Goal: Task Accomplishment & Management: Complete application form

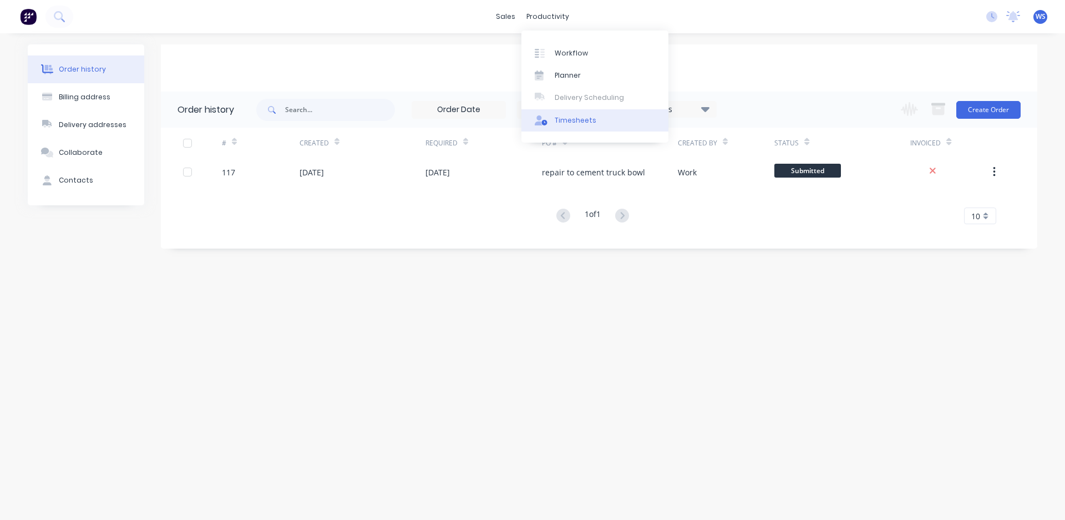
click at [553, 125] on link "Timesheets" at bounding box center [594, 120] width 147 height 22
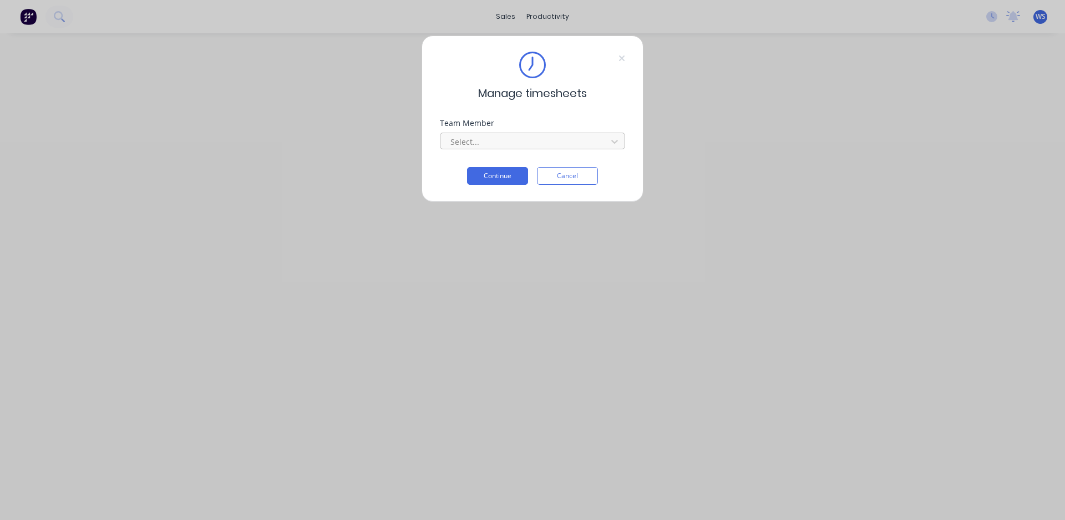
click at [541, 143] on div at bounding box center [525, 142] width 152 height 14
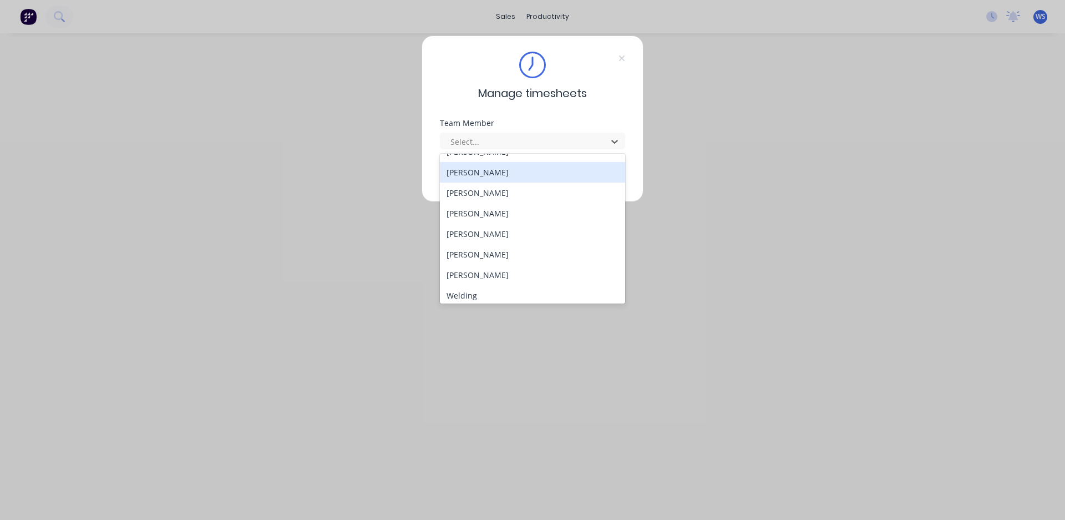
scroll to position [101, 0]
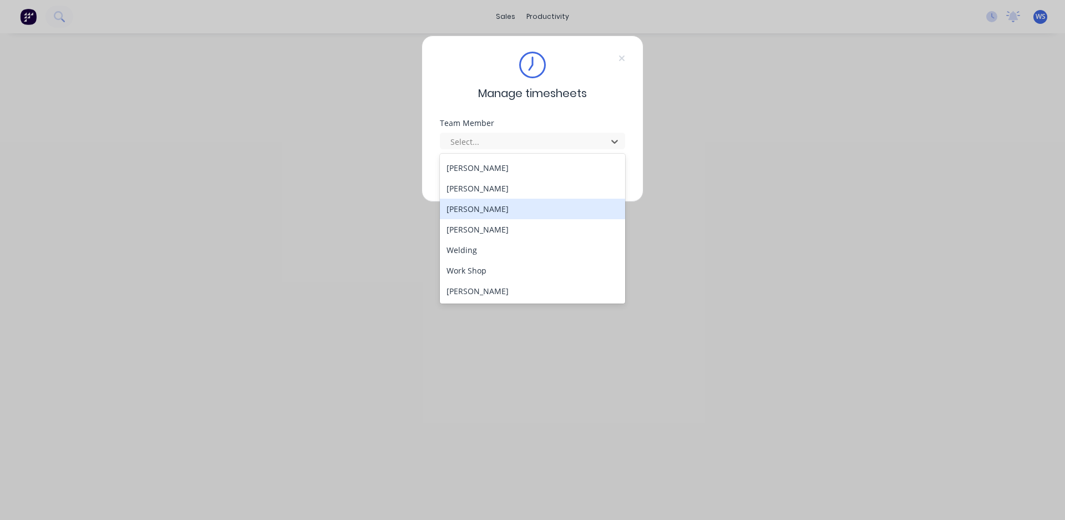
click at [483, 212] on div "[PERSON_NAME]" at bounding box center [532, 209] width 185 height 21
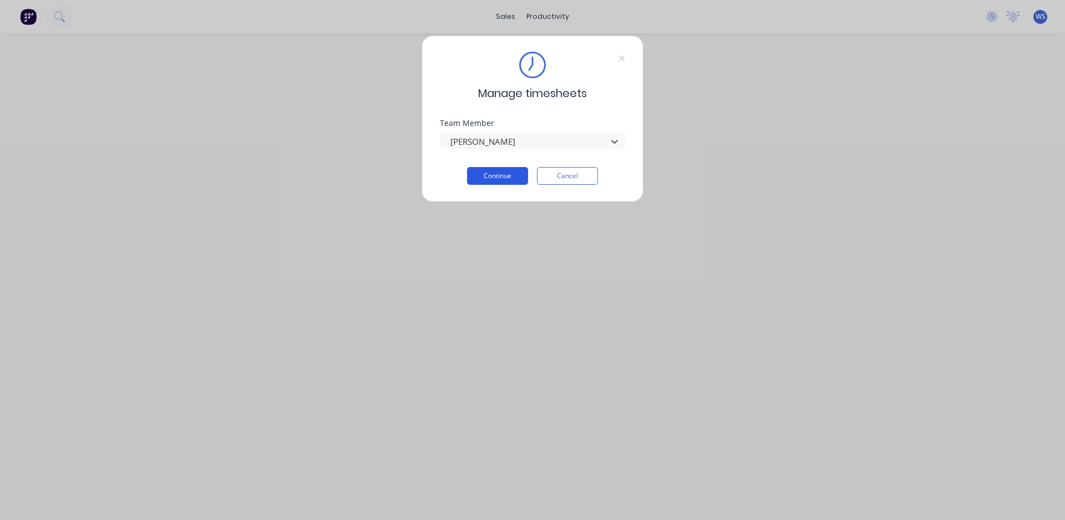
click at [494, 182] on button "Continue" at bounding box center [497, 176] width 61 height 18
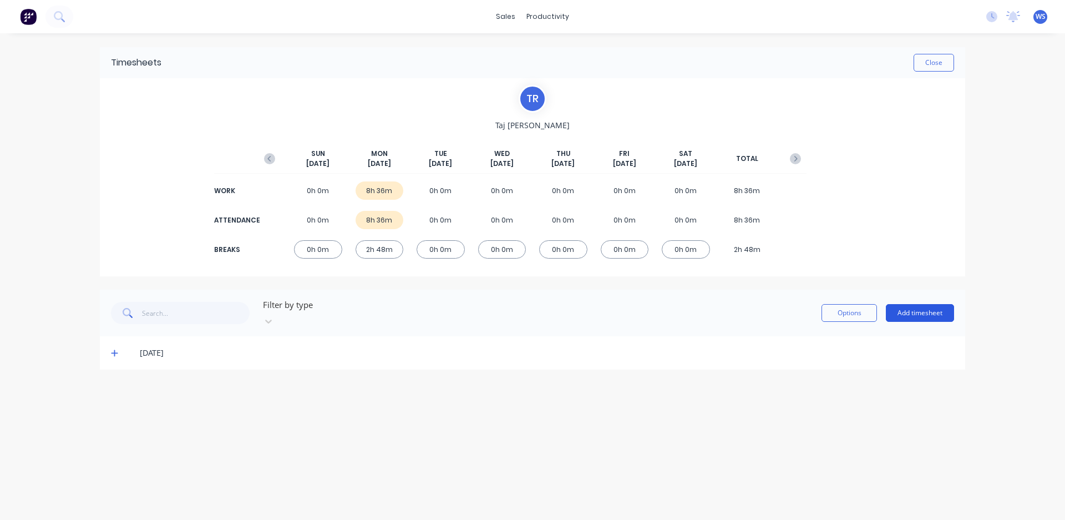
click at [917, 310] on button "Add timesheet" at bounding box center [920, 313] width 68 height 18
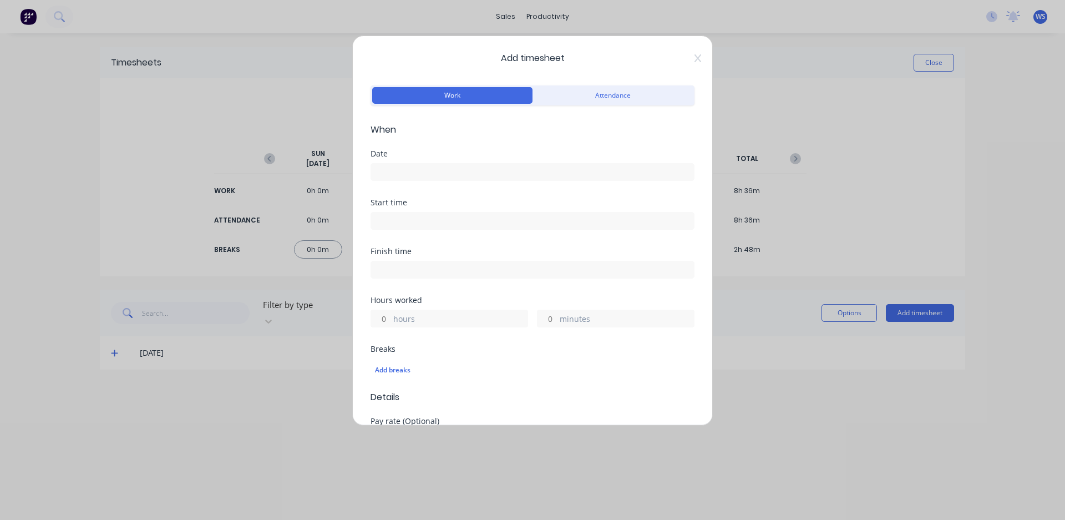
click at [421, 171] on input at bounding box center [532, 172] width 323 height 17
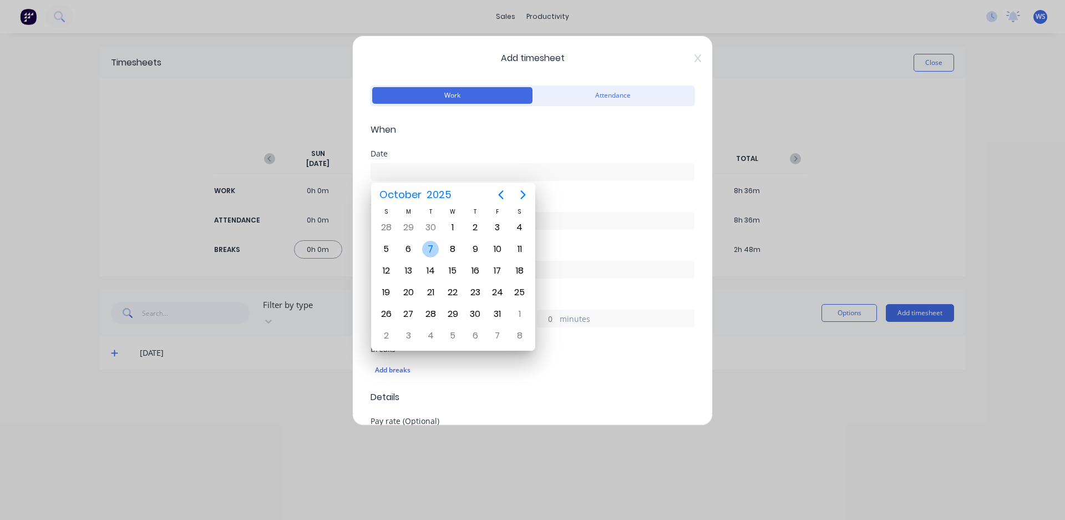
click at [435, 249] on div "7" at bounding box center [430, 249] width 17 height 17
type input "[DATE]"
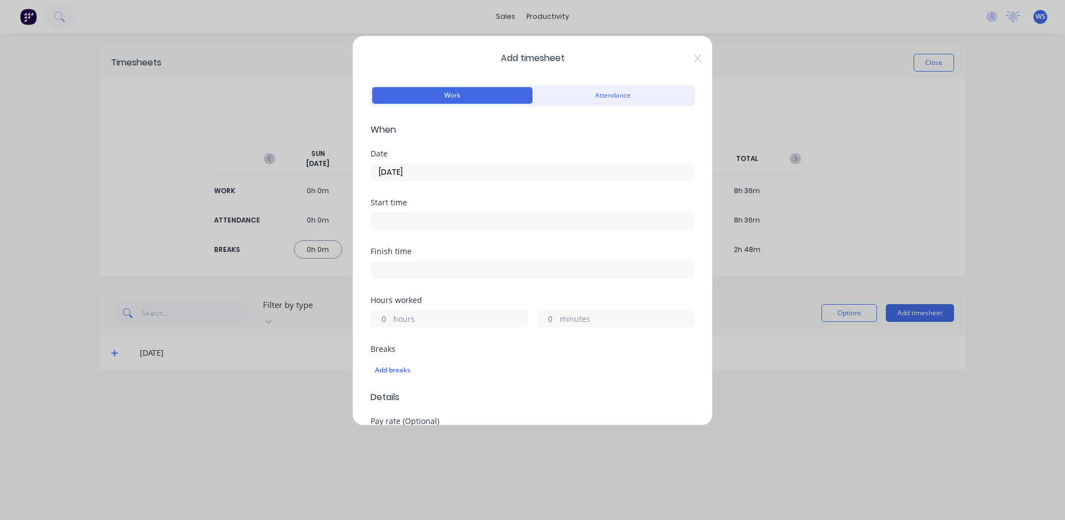
click at [415, 225] on input at bounding box center [532, 220] width 323 height 17
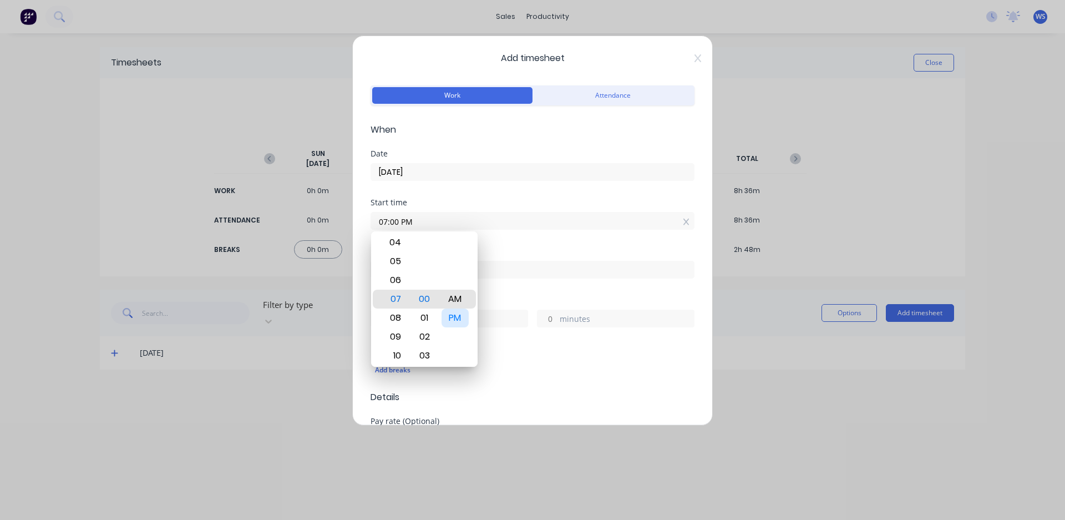
type input "07:00 AM"
click at [578, 136] on span "When" at bounding box center [533, 129] width 324 height 13
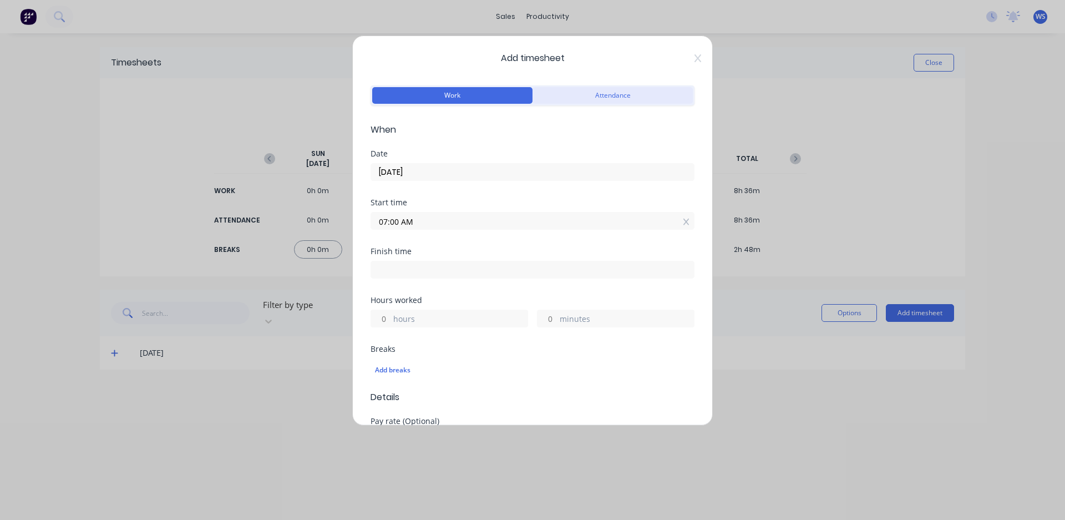
click at [594, 92] on button "Attendance" at bounding box center [613, 95] width 160 height 17
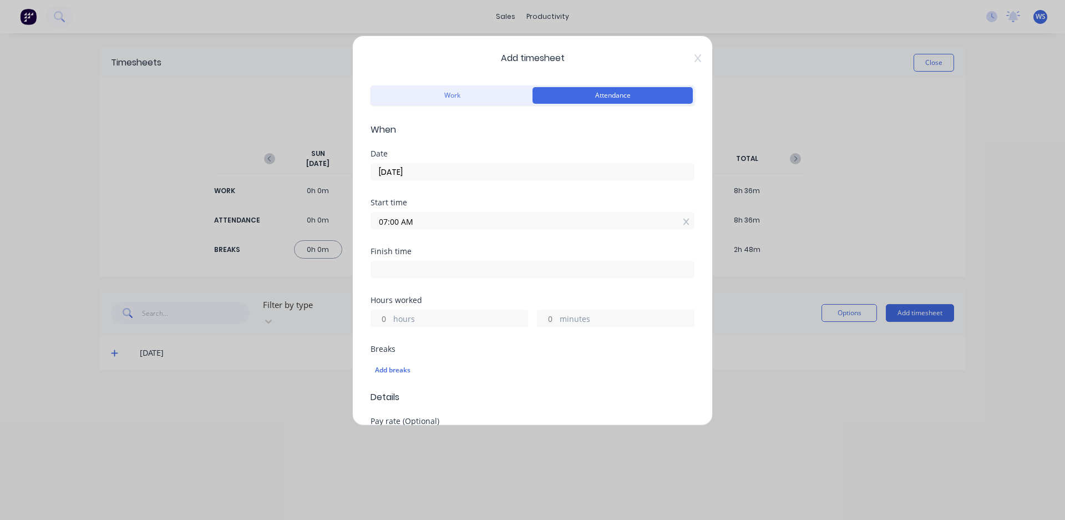
click at [397, 271] on input at bounding box center [532, 269] width 323 height 17
type input "05:10 PM"
type input "10"
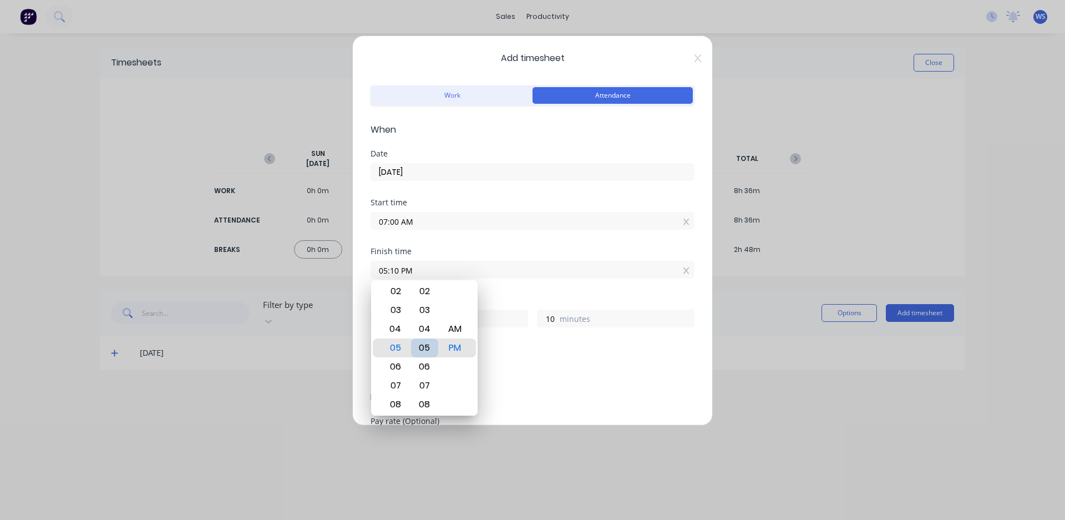
type input "05:05 PM"
type input "5"
type input "05:00 PM"
type input "0"
click at [512, 290] on div "Finish time 05:00 PM" at bounding box center [533, 271] width 324 height 49
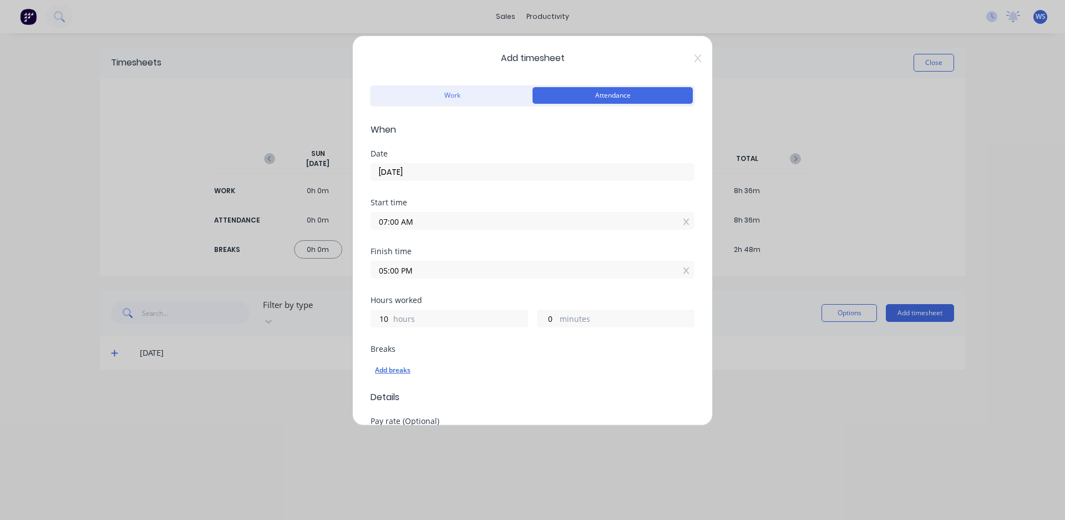
click at [401, 372] on div "Add breaks" at bounding box center [532, 370] width 315 height 14
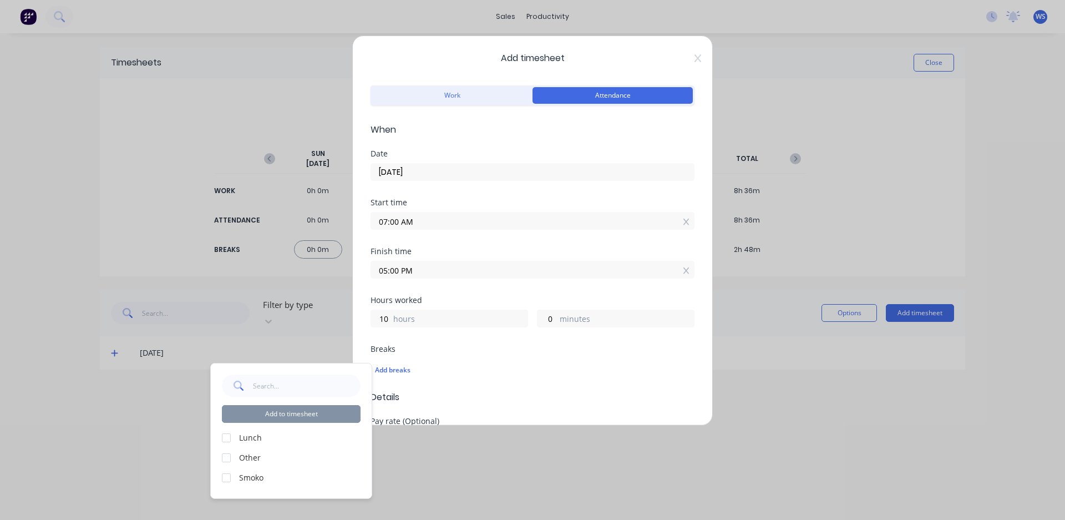
click at [222, 438] on div at bounding box center [226, 438] width 22 height 22
click at [225, 479] on div at bounding box center [226, 478] width 22 height 22
click at [300, 412] on button "Add to timesheet" at bounding box center [291, 414] width 139 height 18
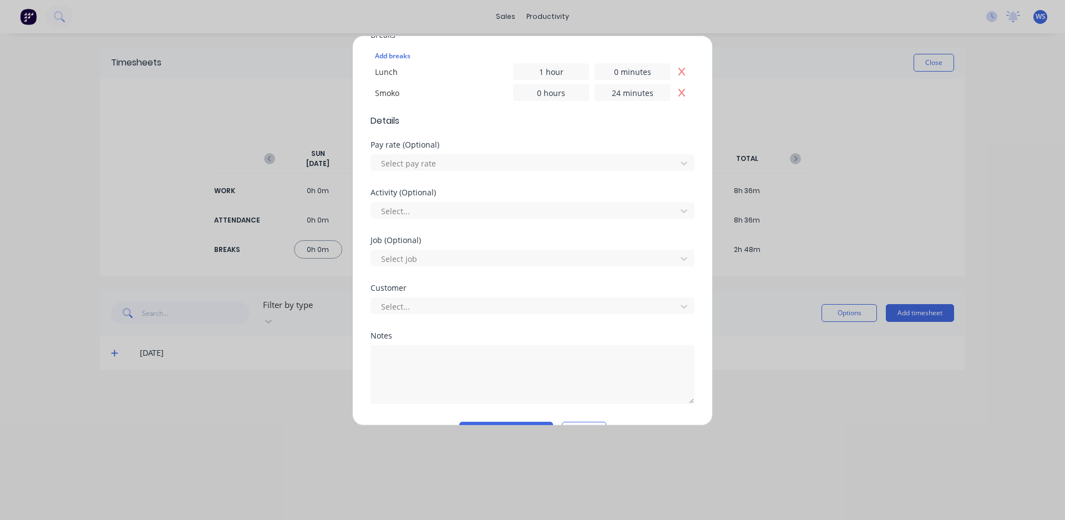
scroll to position [344, 0]
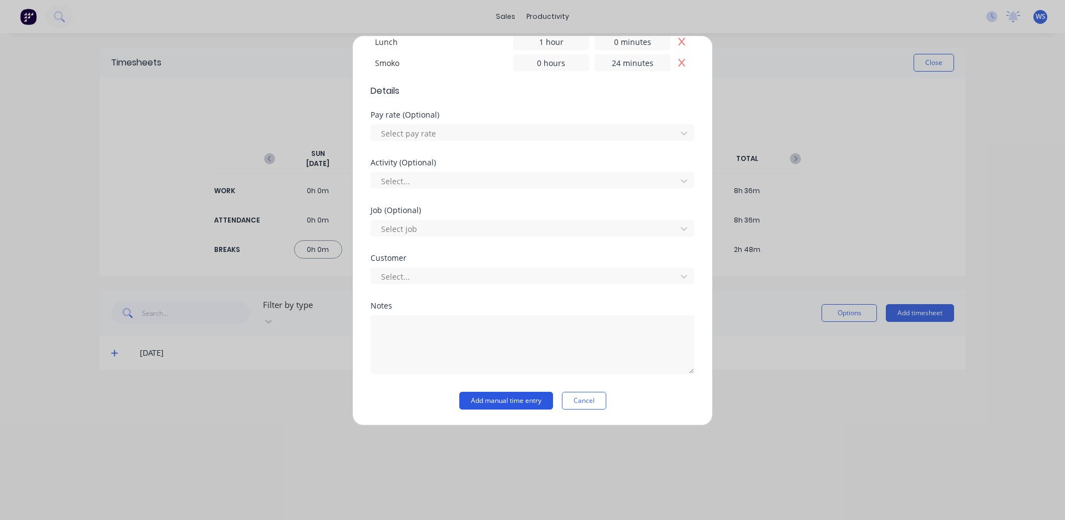
click at [478, 399] on button "Add manual time entry" at bounding box center [506, 401] width 94 height 18
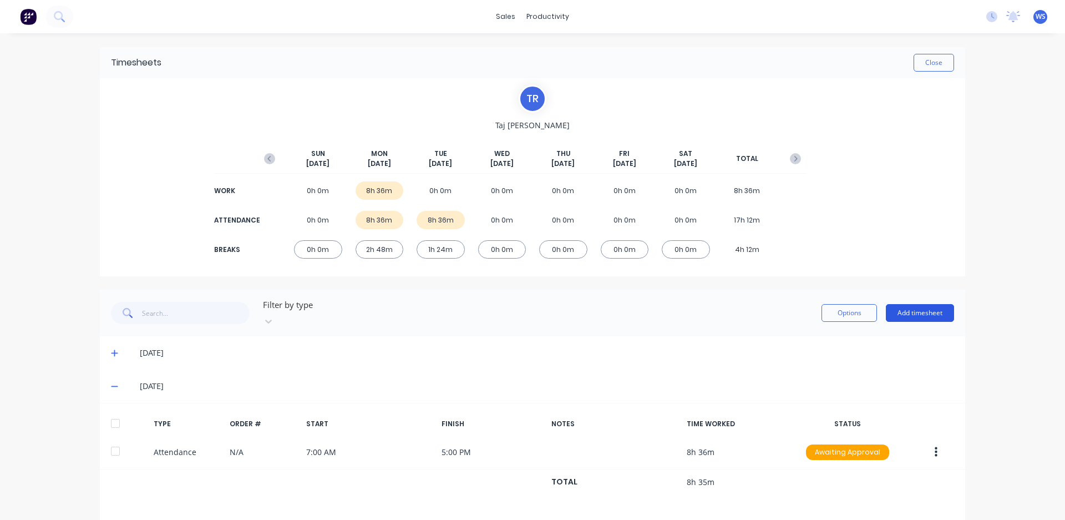
click at [905, 307] on button "Add timesheet" at bounding box center [920, 313] width 68 height 18
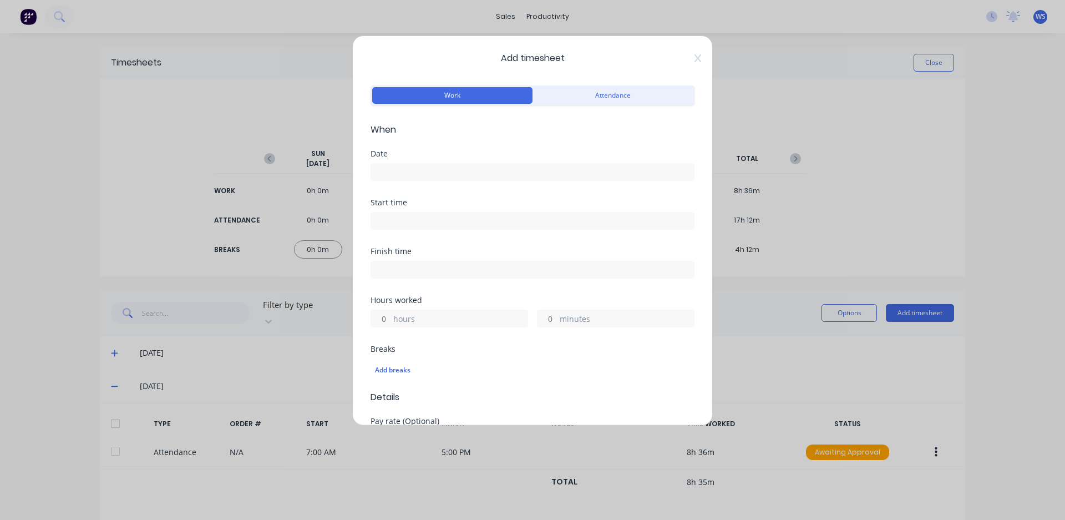
click at [448, 171] on input at bounding box center [532, 172] width 323 height 17
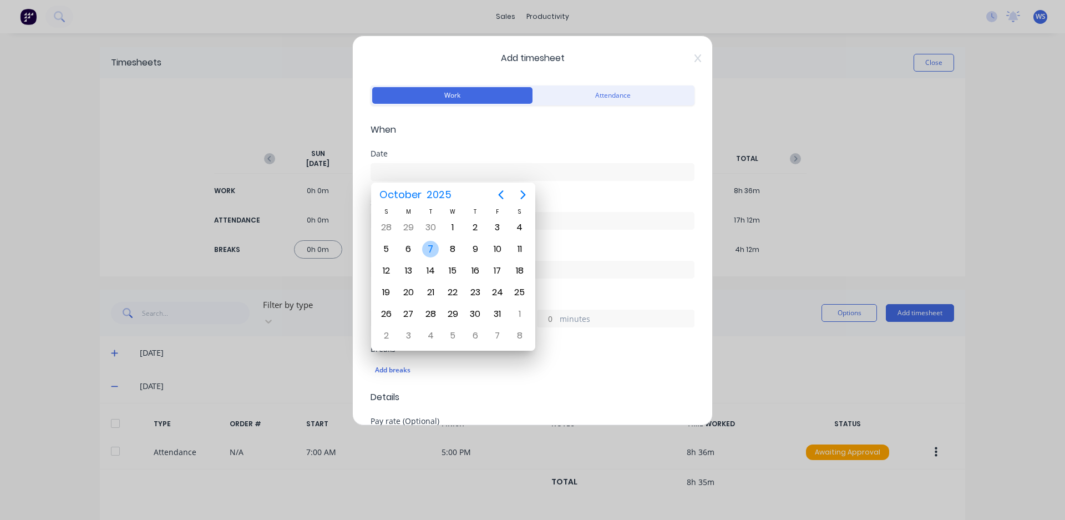
click at [426, 252] on div "7" at bounding box center [430, 249] width 17 height 17
type input "[DATE]"
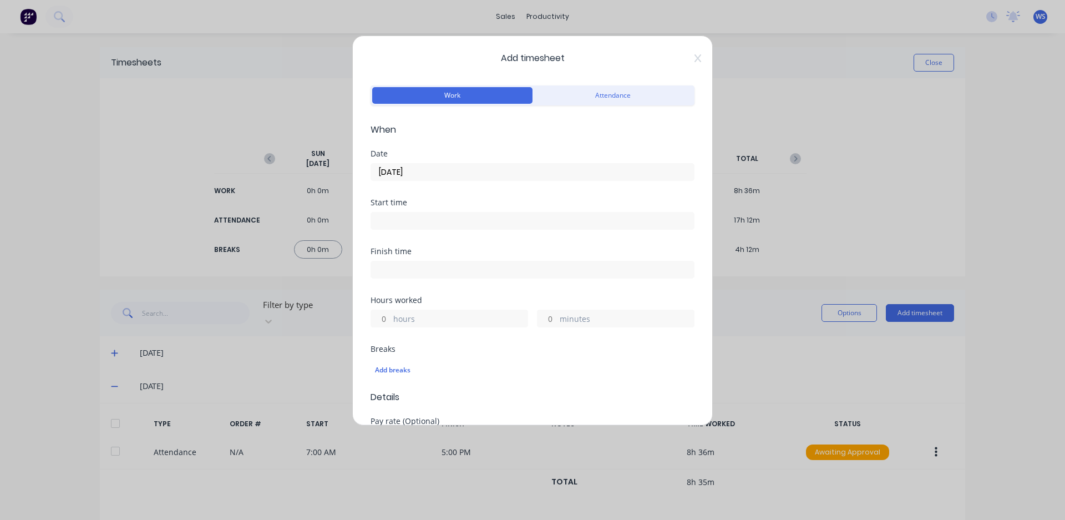
click at [426, 224] on input at bounding box center [532, 220] width 323 height 17
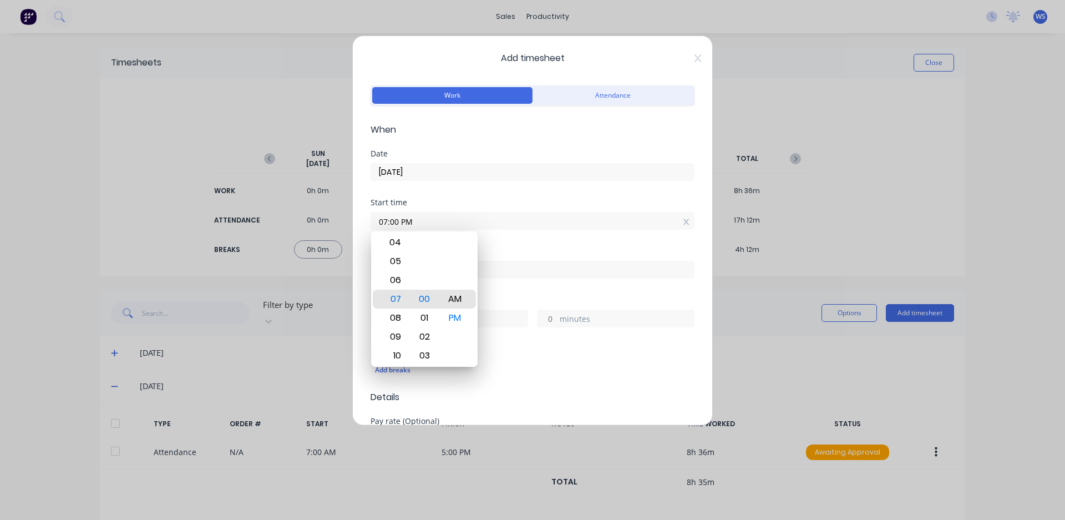
type input "07:00 AM"
click at [493, 245] on div "Start time 07:00 AM" at bounding box center [533, 223] width 324 height 49
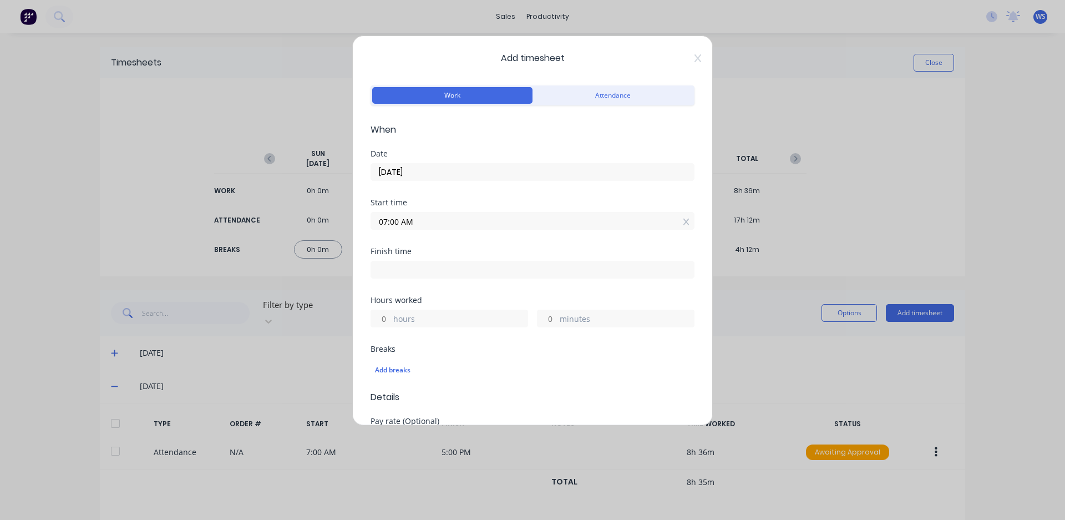
click at [486, 269] on input at bounding box center [532, 269] width 323 height 17
type input "05:11 PM"
type input "10"
type input "11"
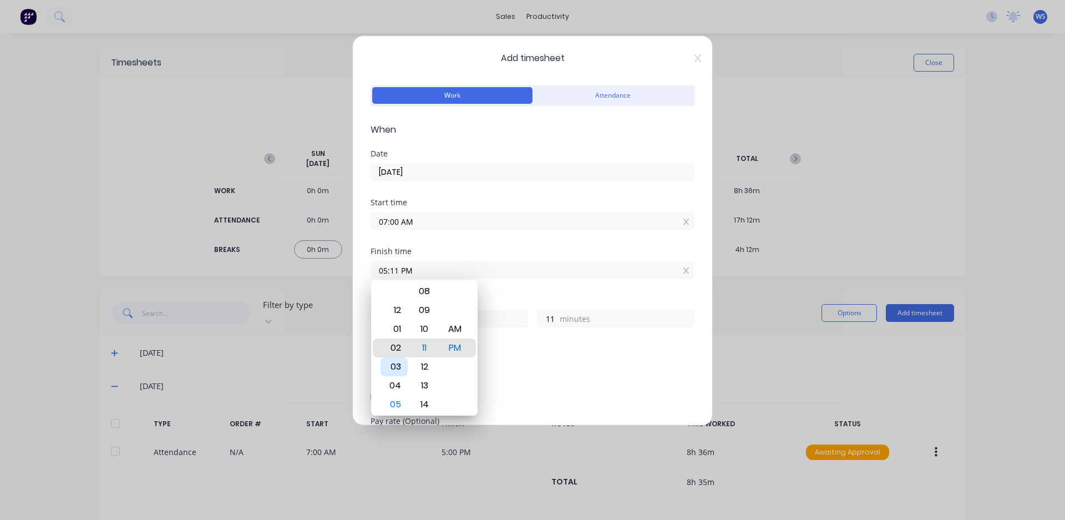
type input "02:11 PM"
type input "7"
type input "03:11 PM"
type input "8"
type input "03:17 PM"
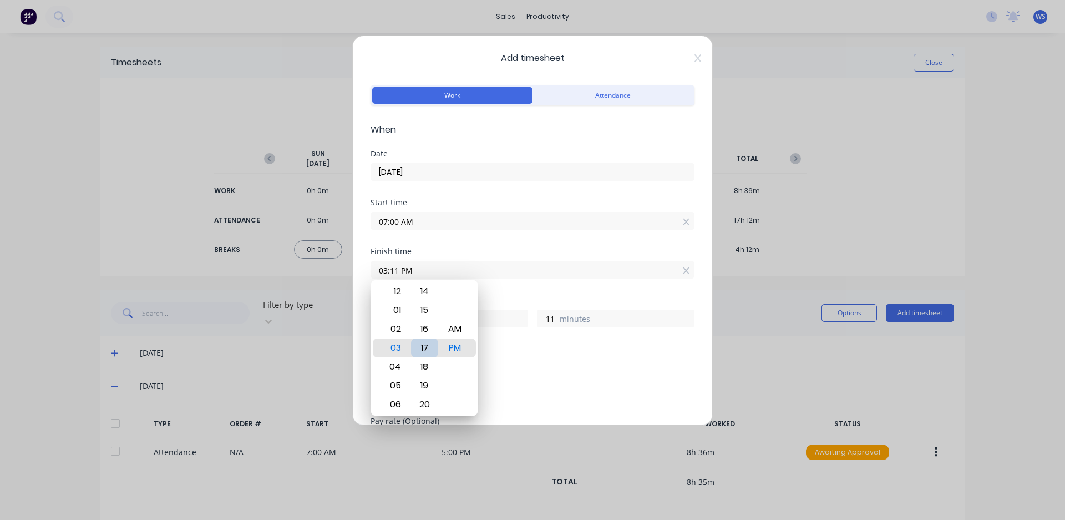
type input "17"
type input "03:21 PM"
type input "21"
type input "03:27 PM"
type input "27"
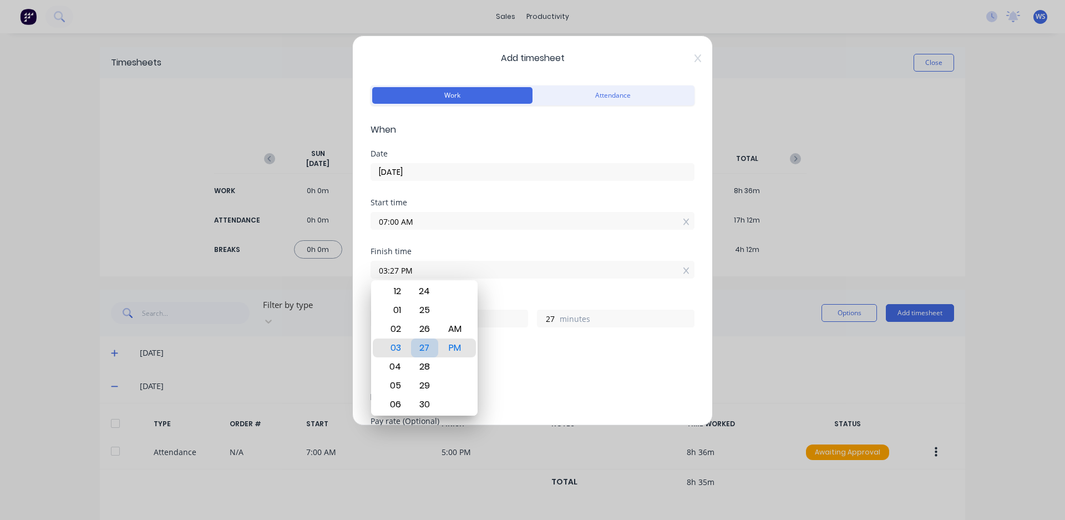
type input "03:28 PM"
type input "28"
type input "03:29 PM"
type input "29"
type input "03:30 PM"
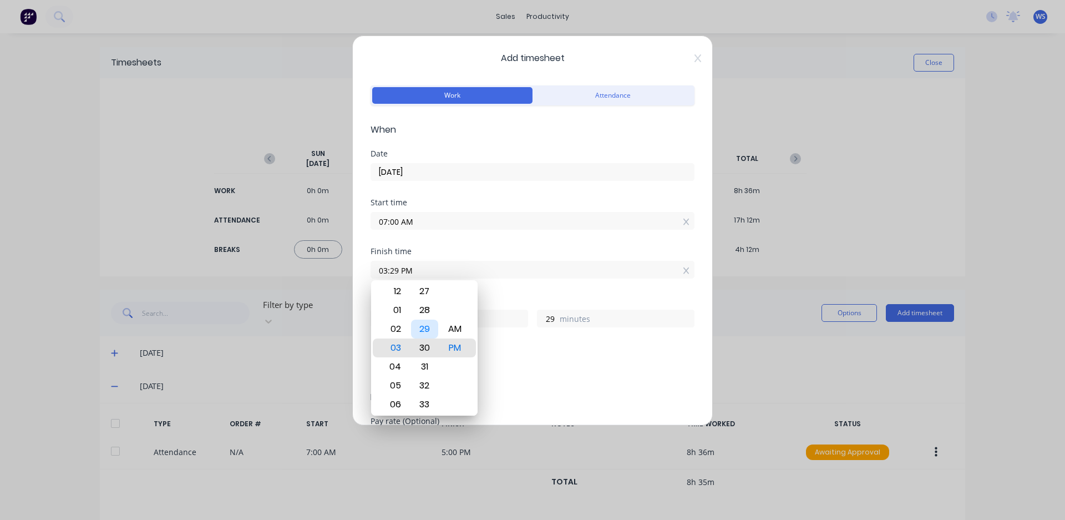
type input "30"
click at [519, 292] on div "Finish time 03:30 PM" at bounding box center [533, 271] width 324 height 49
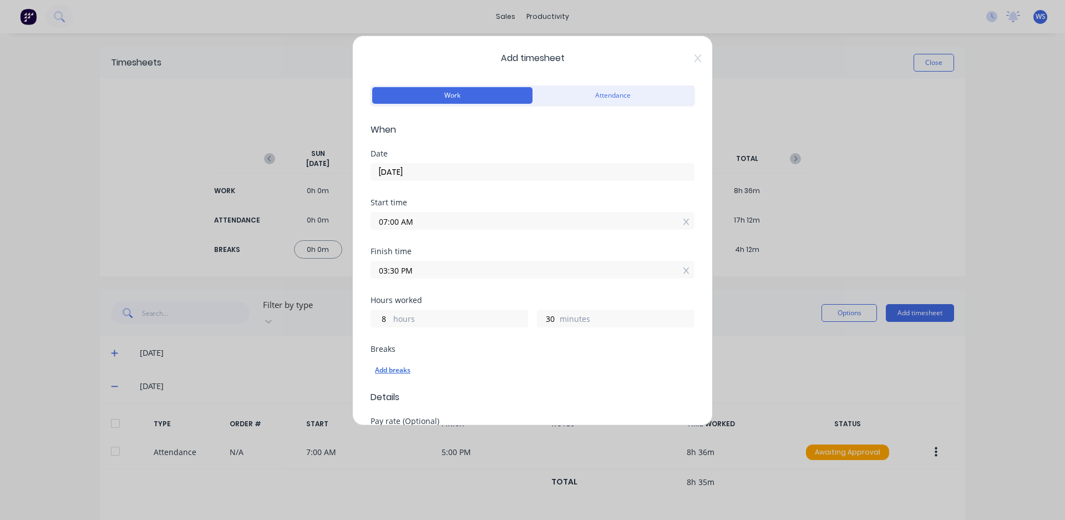
click at [408, 371] on div "Add breaks" at bounding box center [532, 370] width 315 height 14
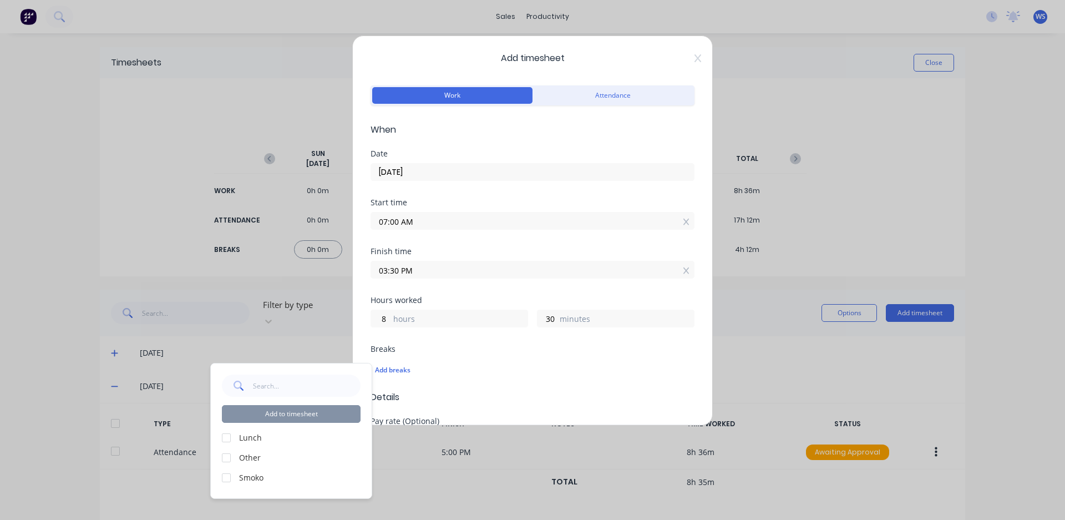
click at [224, 438] on div at bounding box center [226, 438] width 22 height 22
click at [226, 477] on div at bounding box center [226, 478] width 22 height 22
click at [291, 412] on button "Add to timesheet" at bounding box center [291, 414] width 139 height 18
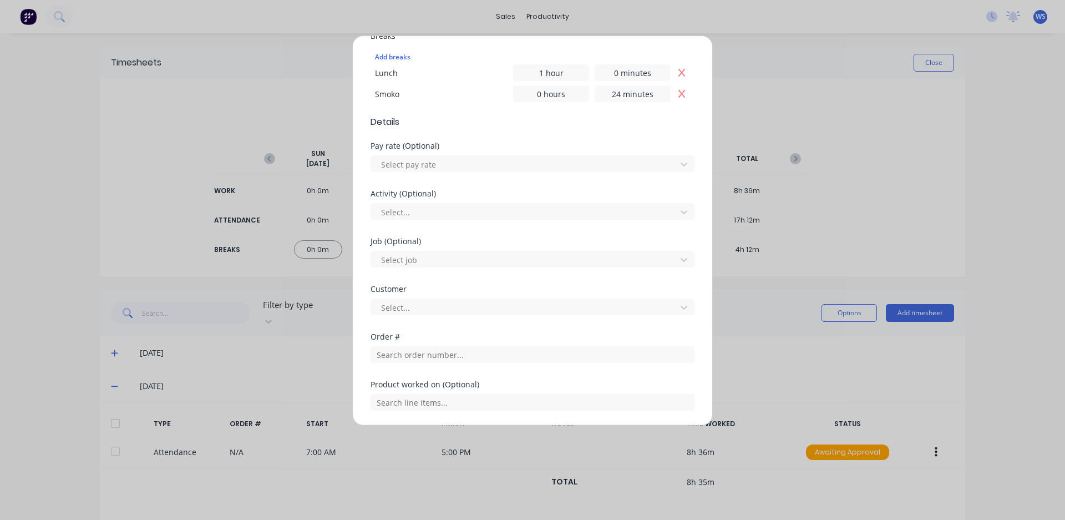
scroll to position [333, 0]
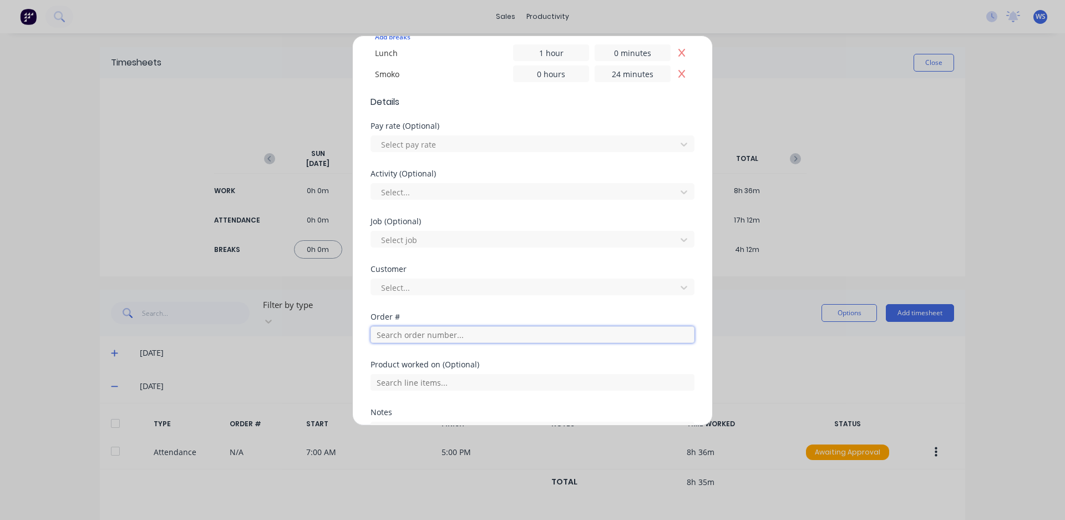
click at [419, 333] on input "text" at bounding box center [533, 334] width 324 height 17
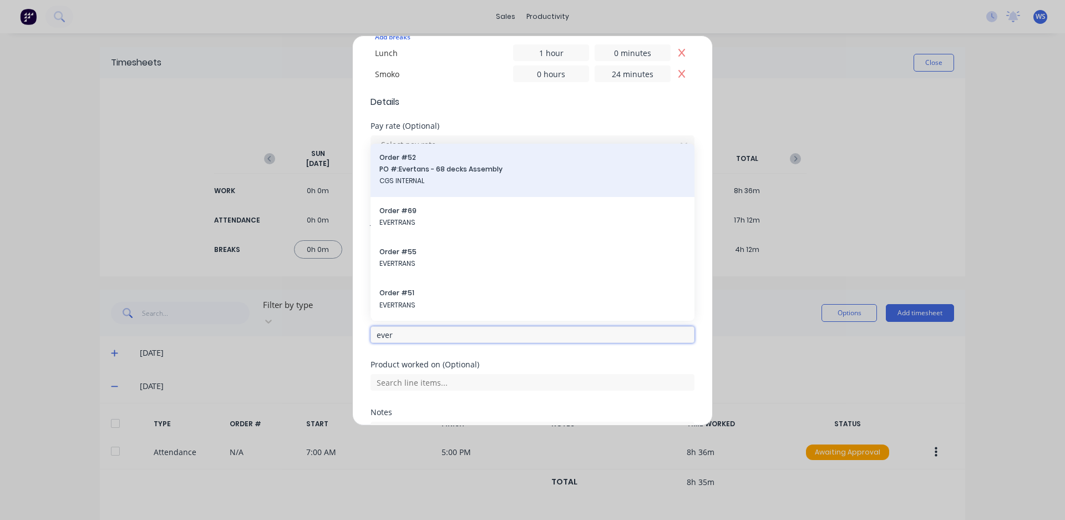
type input "ever"
click at [477, 175] on div "Order # 52 PO #: Evertans - 68 decks Assembly CGS INTERNAL" at bounding box center [532, 171] width 306 height 36
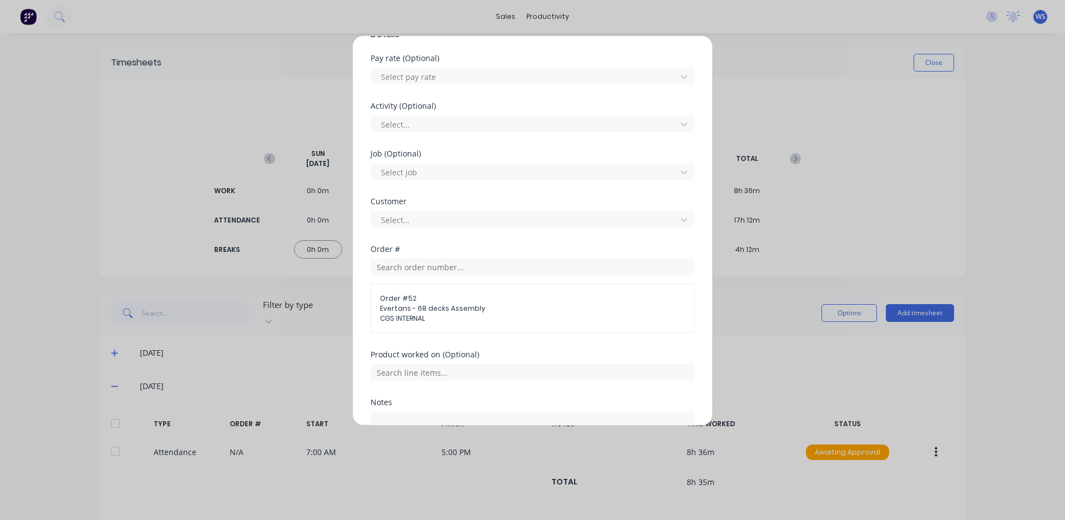
scroll to position [497, 0]
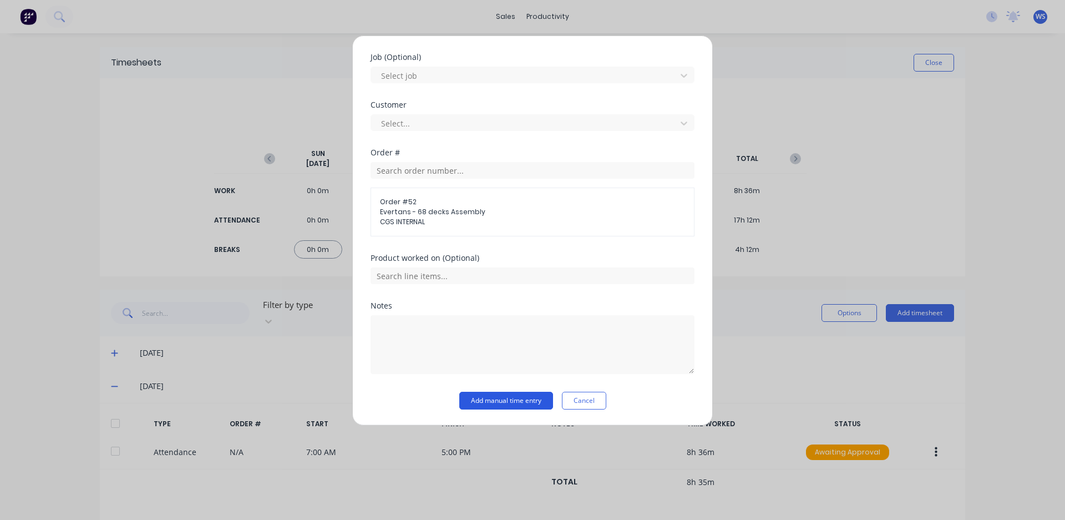
click at [480, 401] on button "Add manual time entry" at bounding box center [506, 401] width 94 height 18
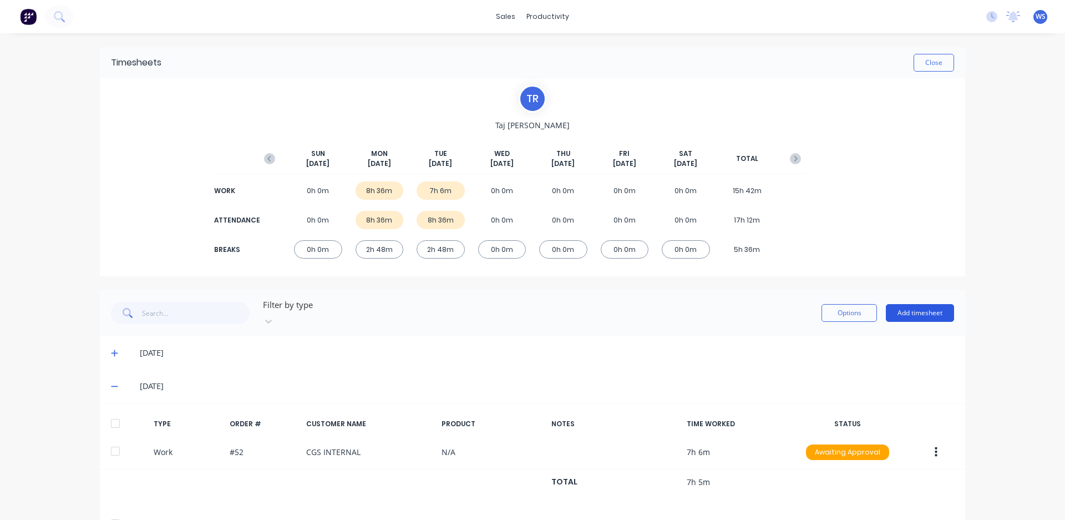
click at [900, 307] on button "Add timesheet" at bounding box center [920, 313] width 68 height 18
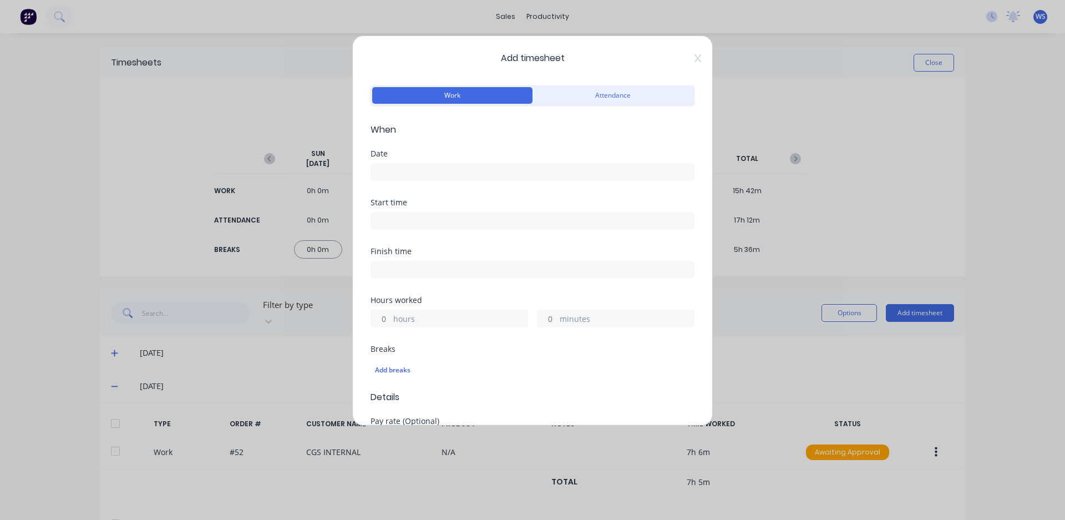
click at [444, 170] on input at bounding box center [532, 172] width 323 height 17
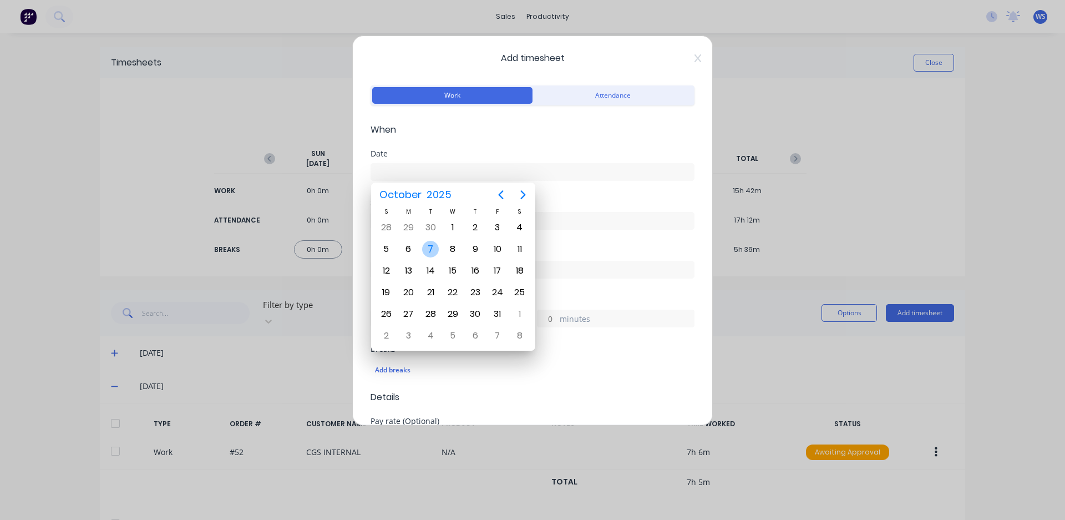
click at [433, 246] on div "7" at bounding box center [430, 249] width 17 height 17
type input "[DATE]"
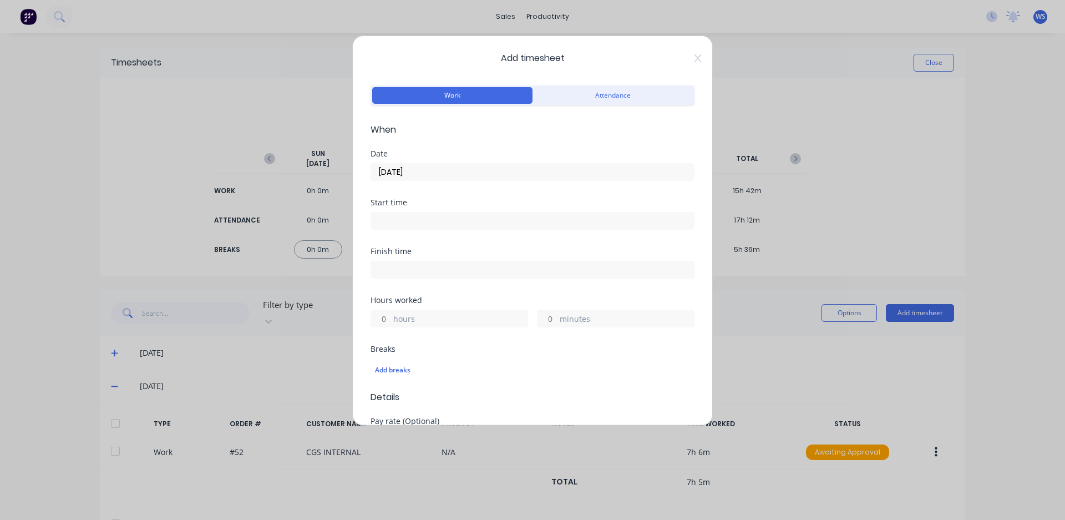
click at [426, 219] on input at bounding box center [532, 220] width 323 height 17
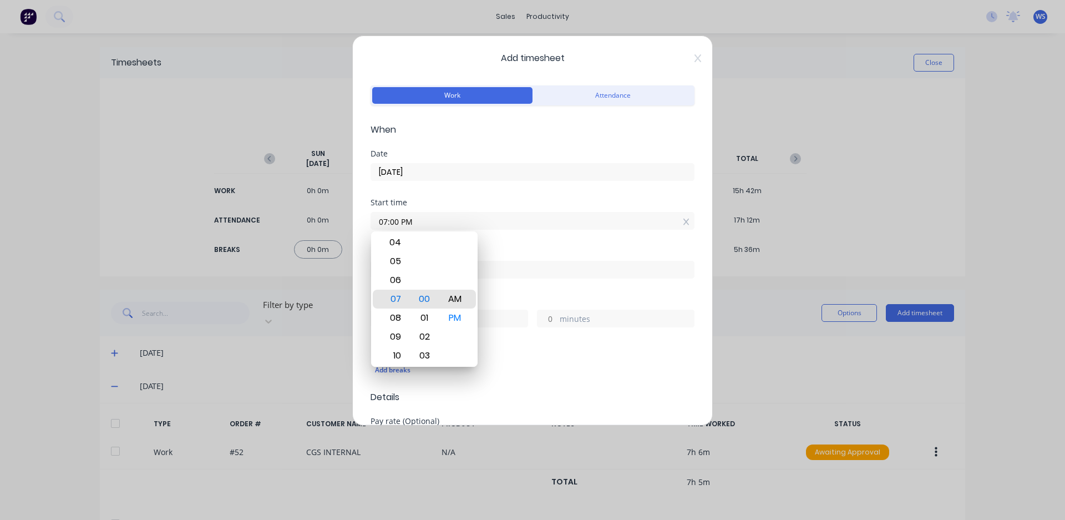
type input "07:00 AM"
click at [504, 244] on div "Start time 07:00 AM" at bounding box center [533, 223] width 324 height 49
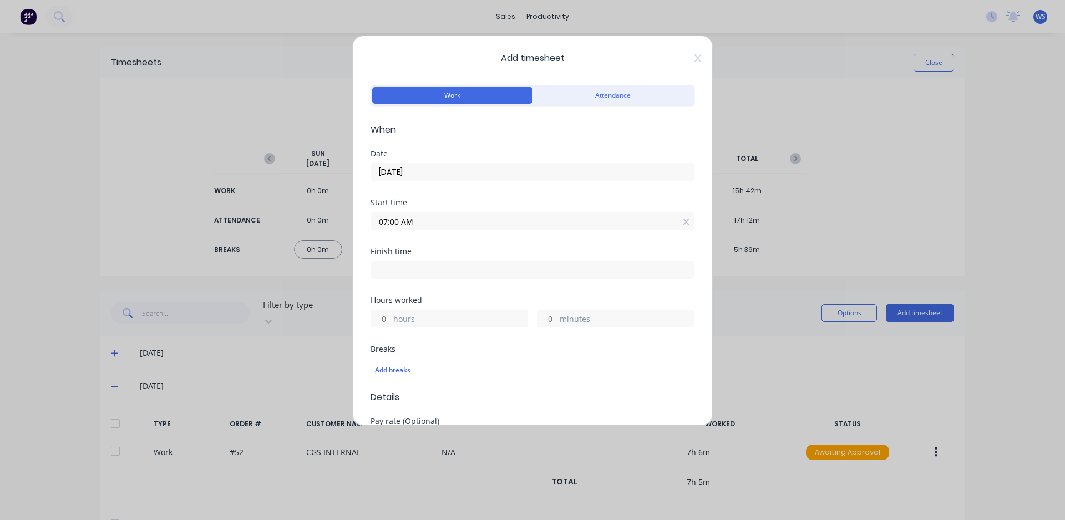
click at [445, 270] on input at bounding box center [532, 269] width 323 height 17
type input "05:12 PM"
type input "10"
type input "12"
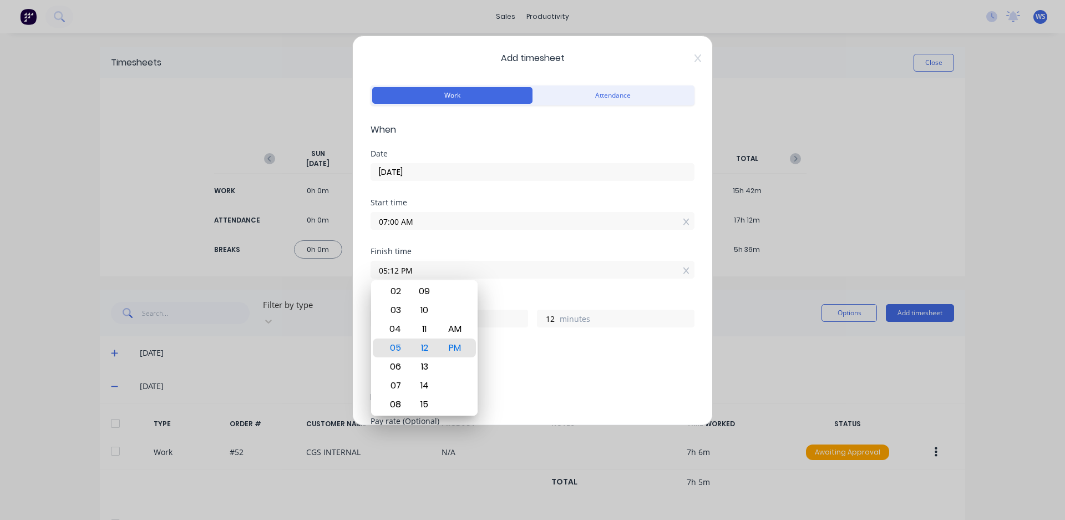
click at [433, 219] on input "07:00 AM" at bounding box center [532, 220] width 323 height 17
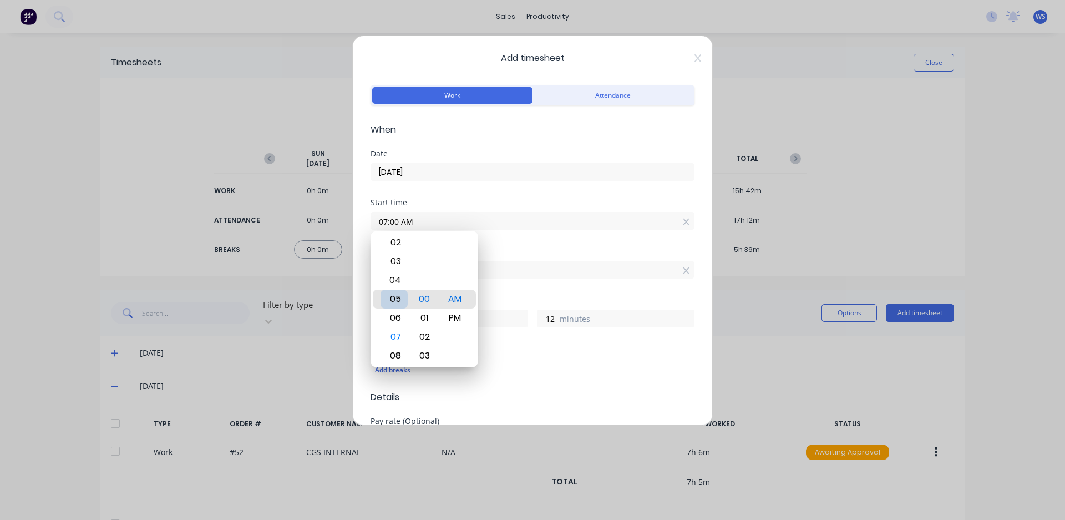
type input "05:00 AM"
type input "12"
type input "04:00 AM"
type input "13"
type input "03:00 AM"
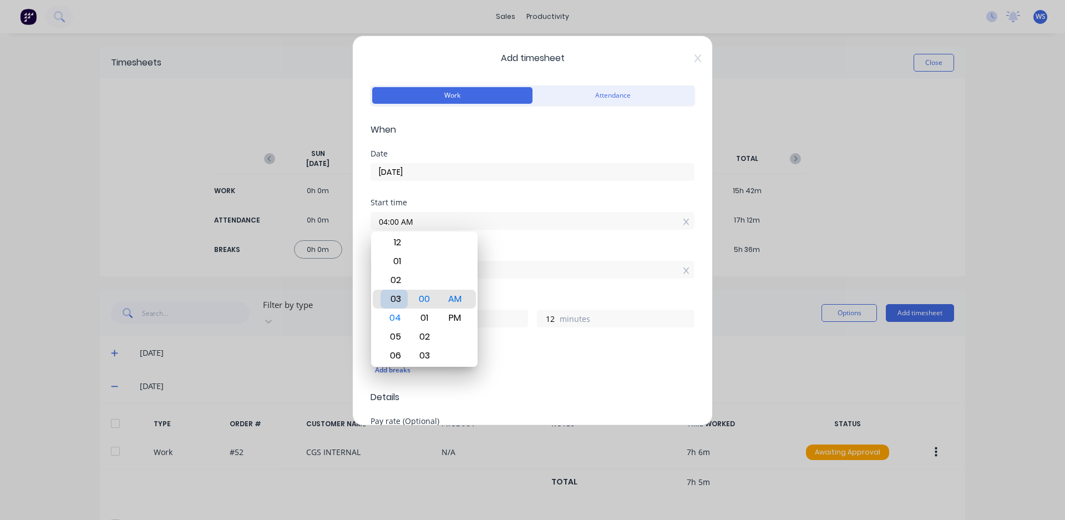
type input "14"
type input "03:06 AM"
type input "6"
type input "03:13 AM"
type input "13"
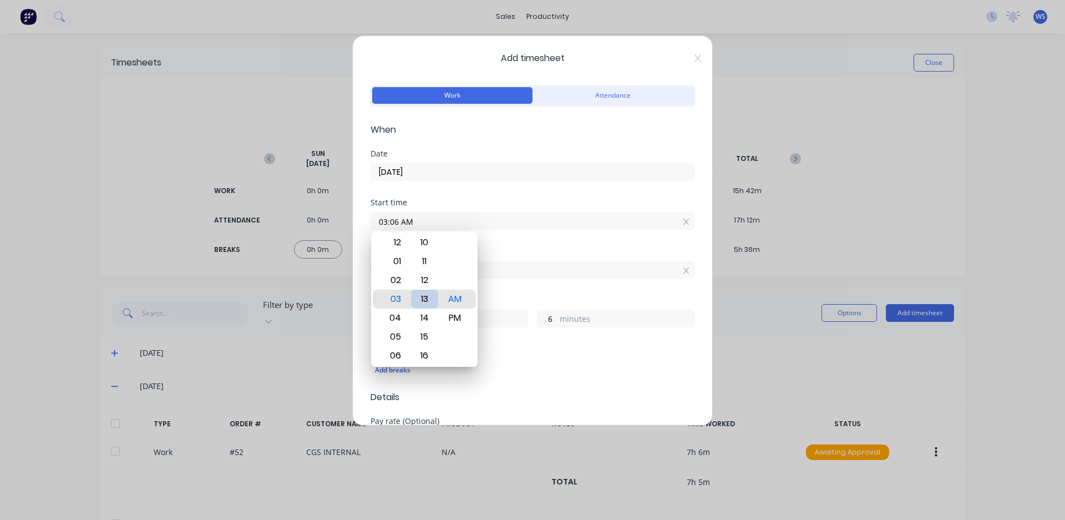
type input "59"
type input "03:19 AM"
type input "53"
type input "03:24 AM"
type input "48"
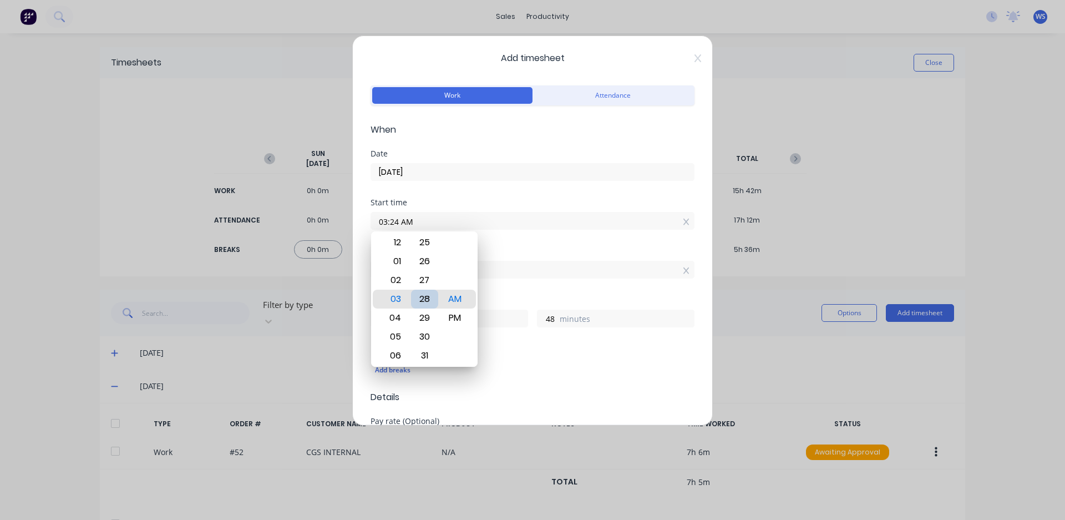
type input "03:28 AM"
type input "44"
type input "03:29 AM"
type input "43"
type input "03:30 AM"
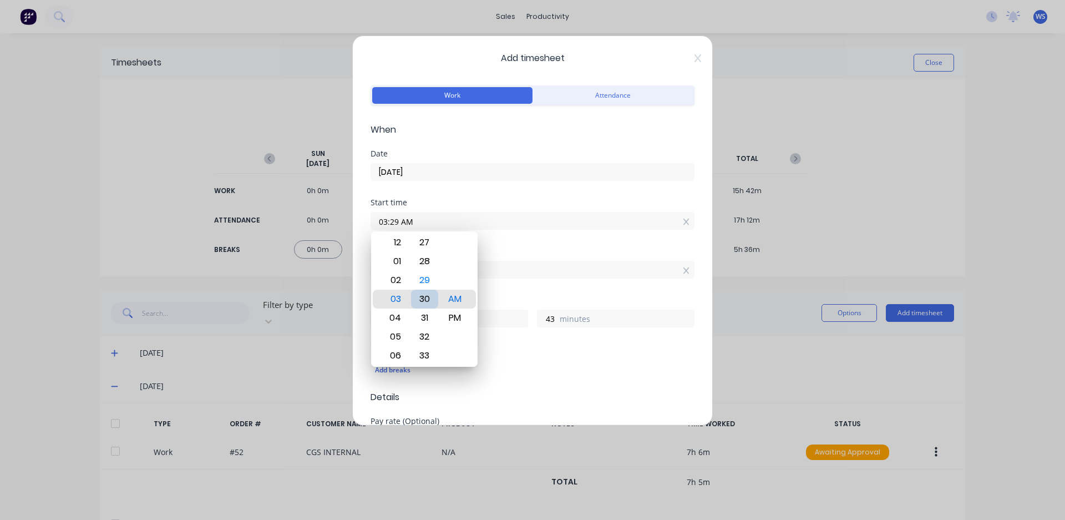
type input "42"
type input "03:30 PM"
type input "1"
click at [509, 248] on div "Finish time" at bounding box center [533, 251] width 324 height 8
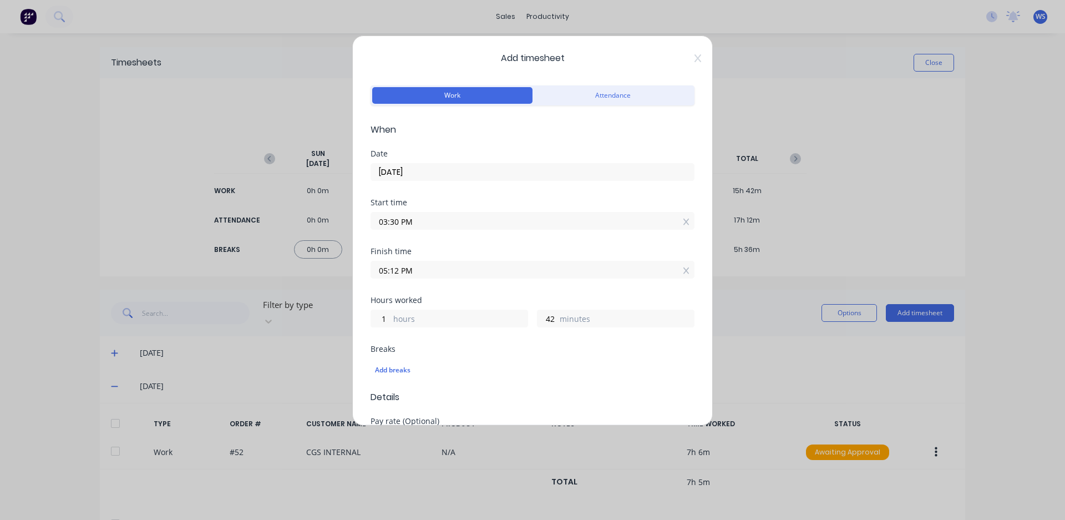
click at [469, 274] on input "05:12 PM" at bounding box center [532, 269] width 323 height 17
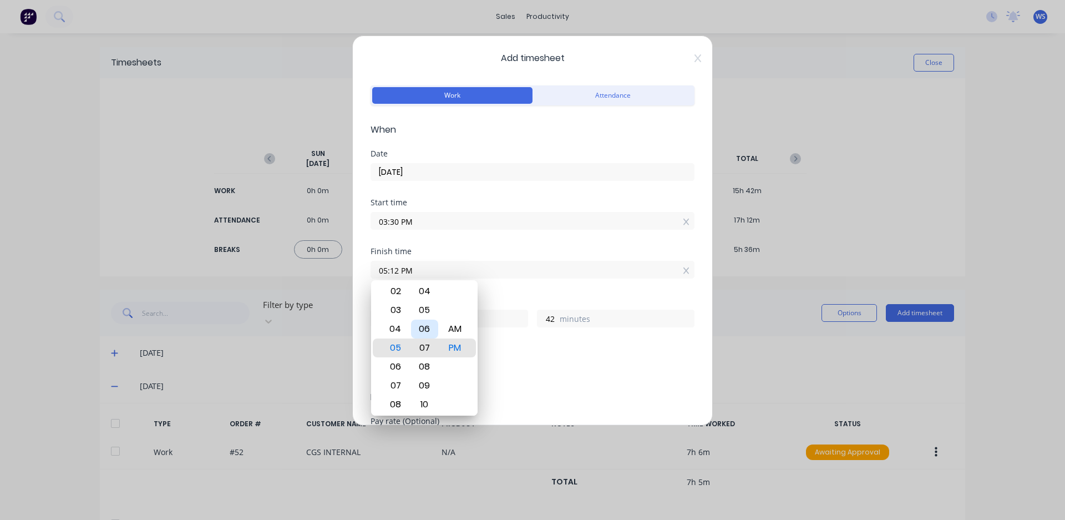
type input "05:07 PM"
type input "37"
type input "05:01 PM"
type input "31"
type input "05:00 PM"
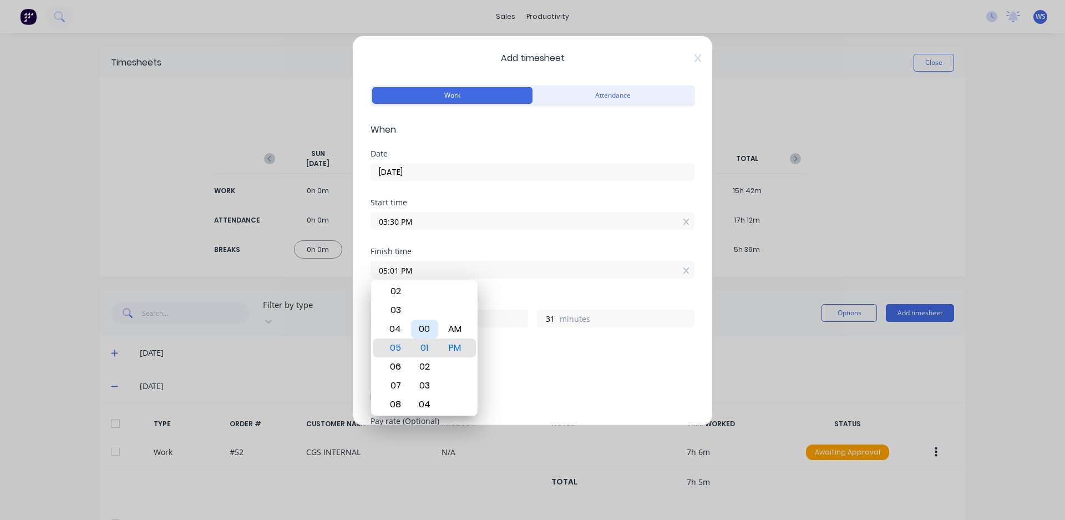
type input "30"
click at [501, 291] on div "Finish time 05:00 PM" at bounding box center [533, 271] width 324 height 49
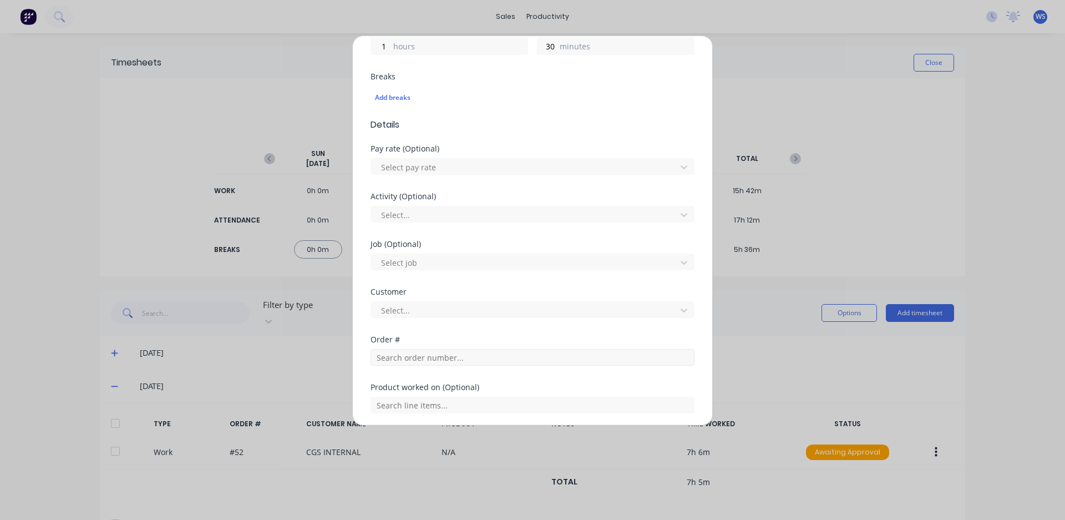
scroll to position [277, 0]
click at [426, 351] on input "text" at bounding box center [533, 352] width 324 height 17
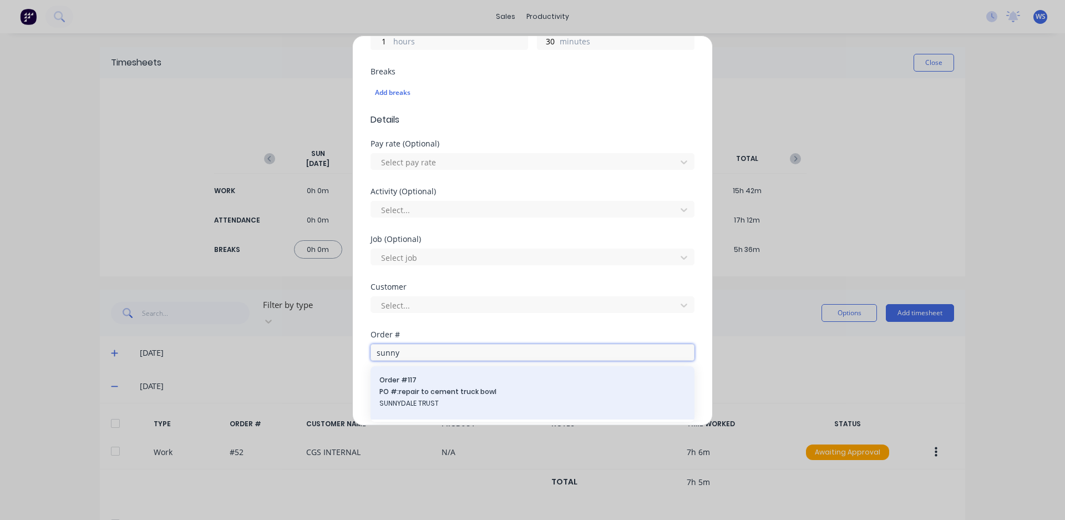
type input "sunny"
click at [489, 405] on span "SUNNYDALE TRUST" at bounding box center [532, 403] width 306 height 10
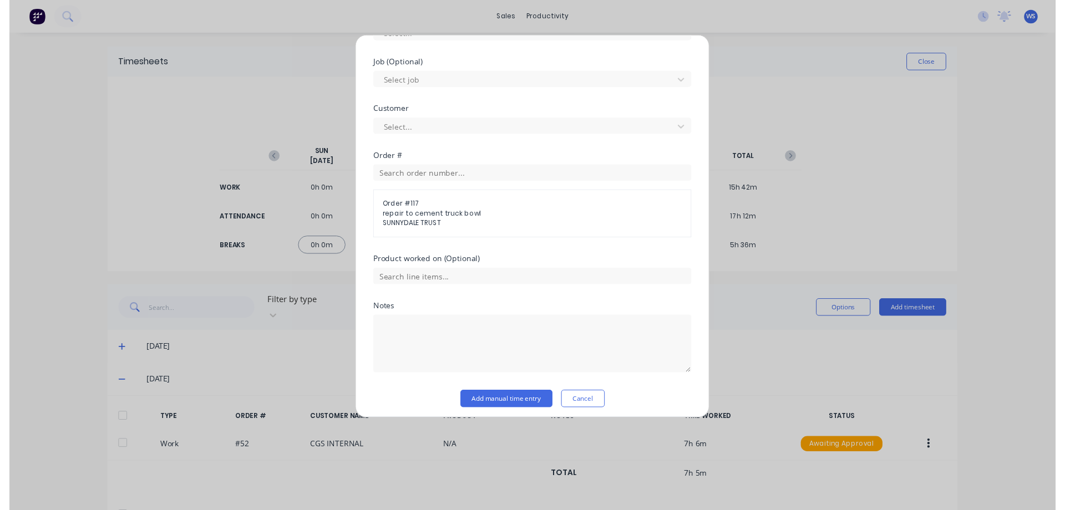
scroll to position [459, 0]
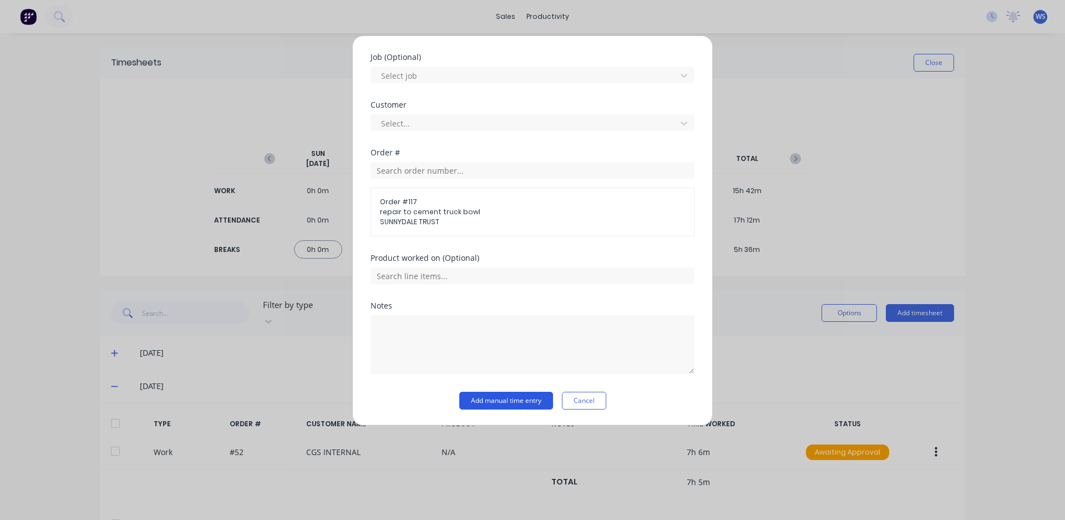
click at [472, 398] on button "Add manual time entry" at bounding box center [506, 401] width 94 height 18
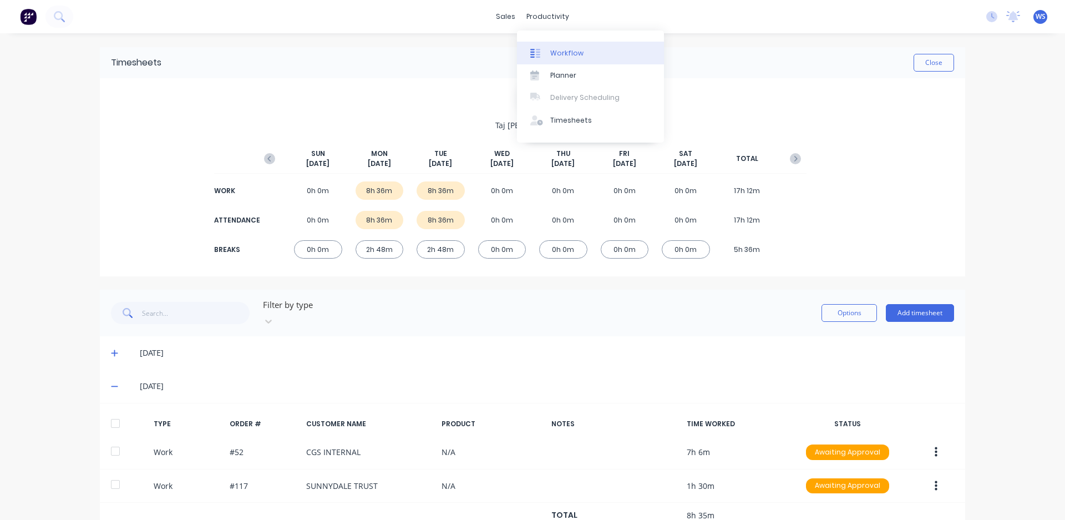
click at [566, 50] on div "Workflow" at bounding box center [566, 53] width 33 height 10
